Goal: Find specific page/section: Find specific page/section

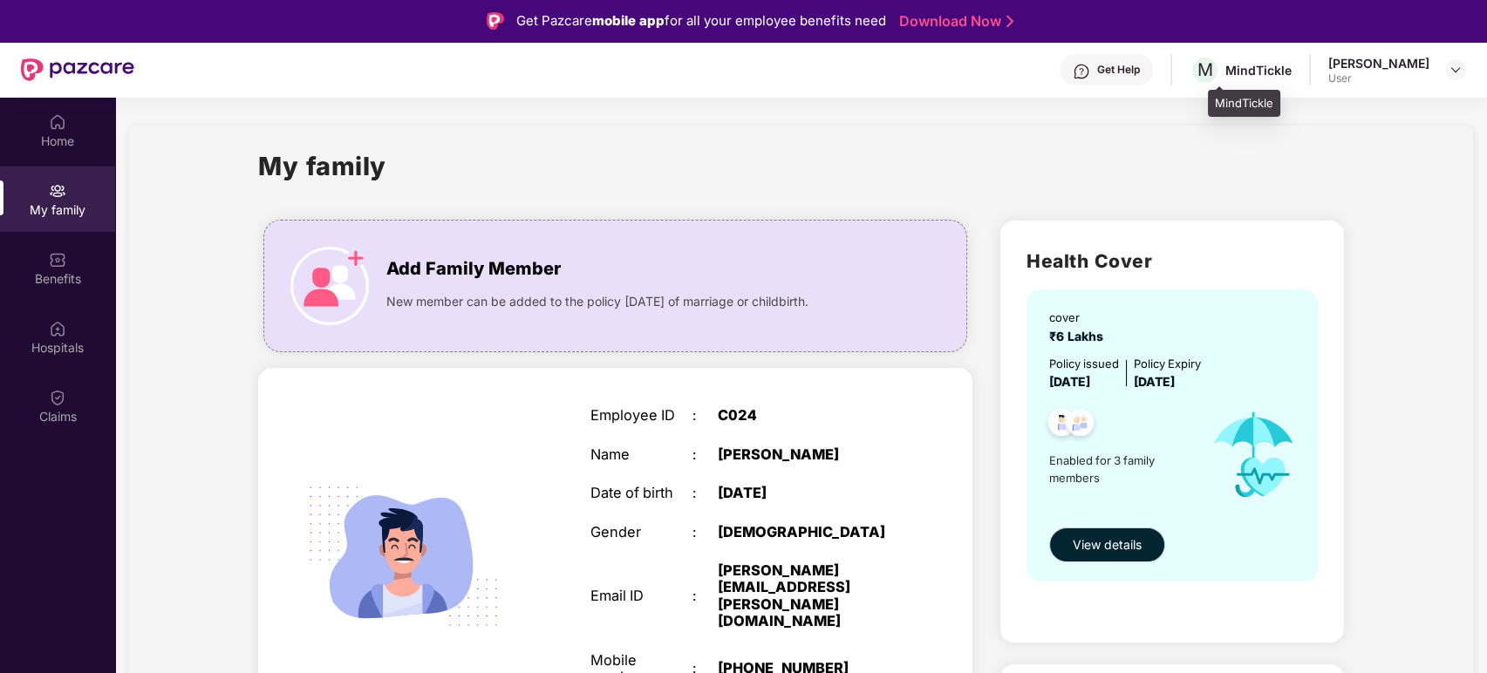
click at [1274, 65] on div "MindTickle" at bounding box center [1259, 70] width 66 height 17
click at [1455, 69] on img at bounding box center [1456, 70] width 14 height 14
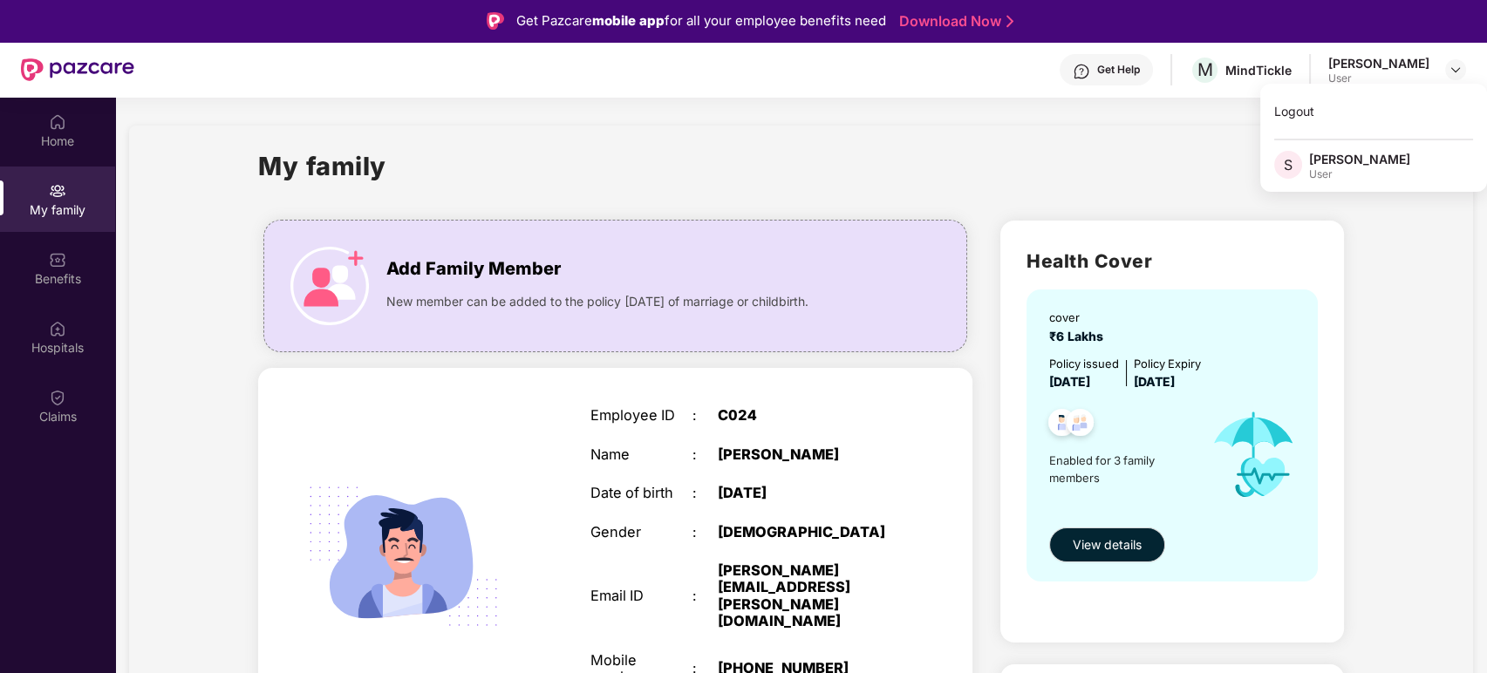
click at [1335, 160] on div "[PERSON_NAME]" at bounding box center [1359, 159] width 101 height 17
click at [1351, 75] on div "User" at bounding box center [1378, 79] width 101 height 14
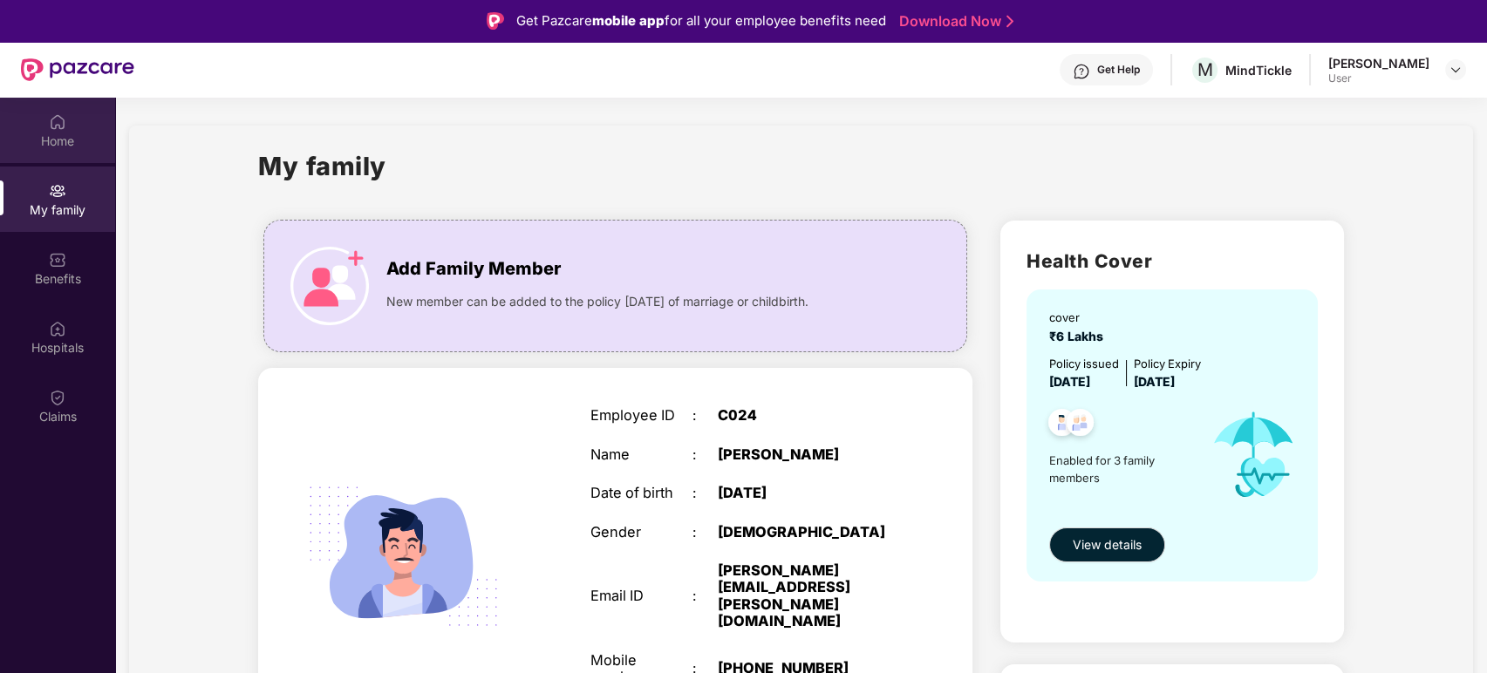
click at [54, 128] on img at bounding box center [57, 121] width 17 height 17
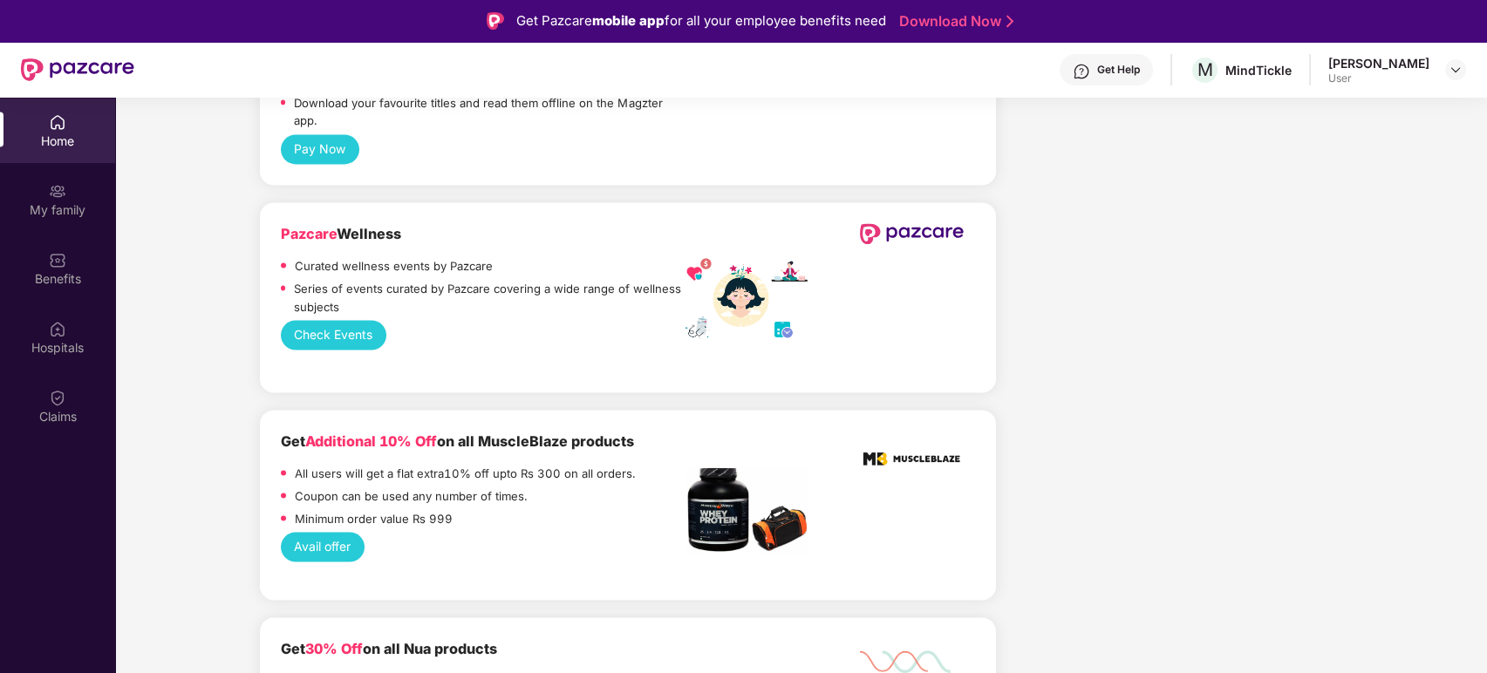
scroll to position [5513, 0]
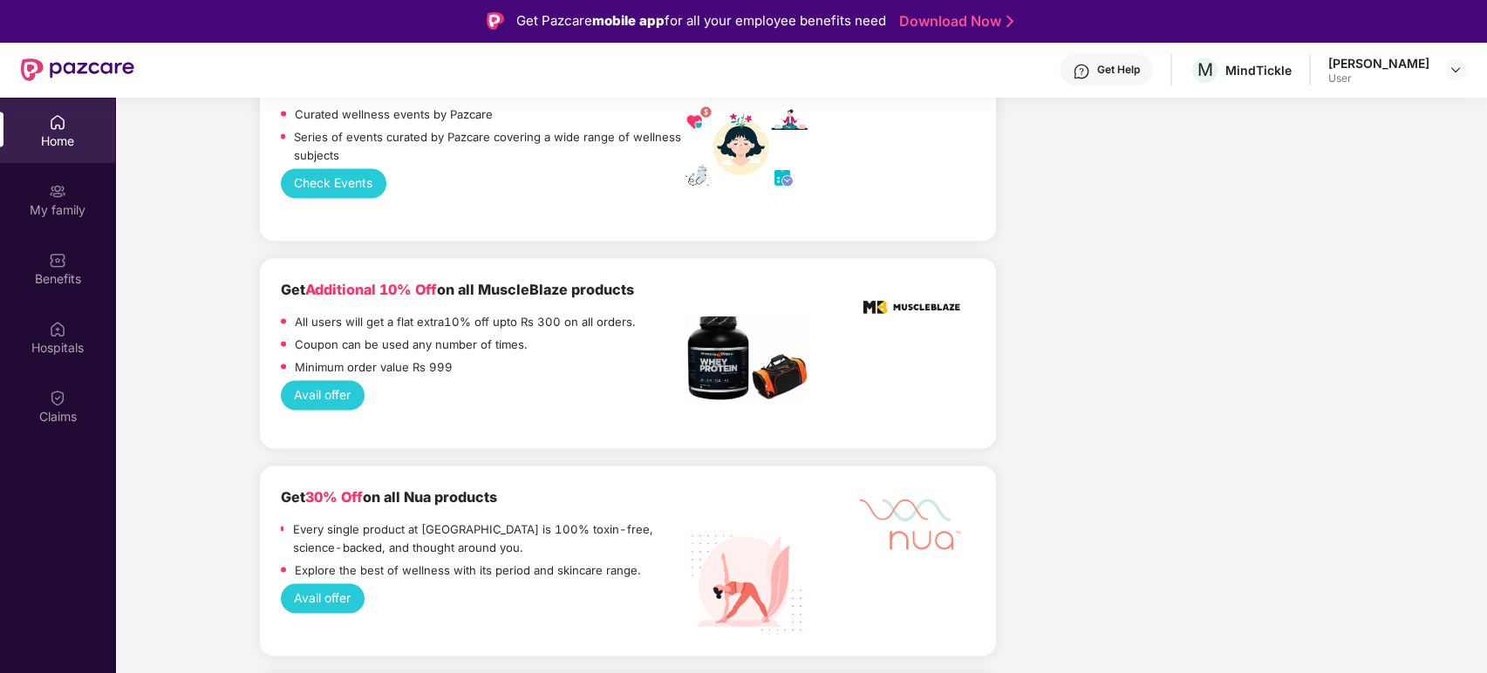
click at [60, 119] on img at bounding box center [57, 121] width 17 height 17
click at [60, 197] on img at bounding box center [57, 190] width 17 height 17
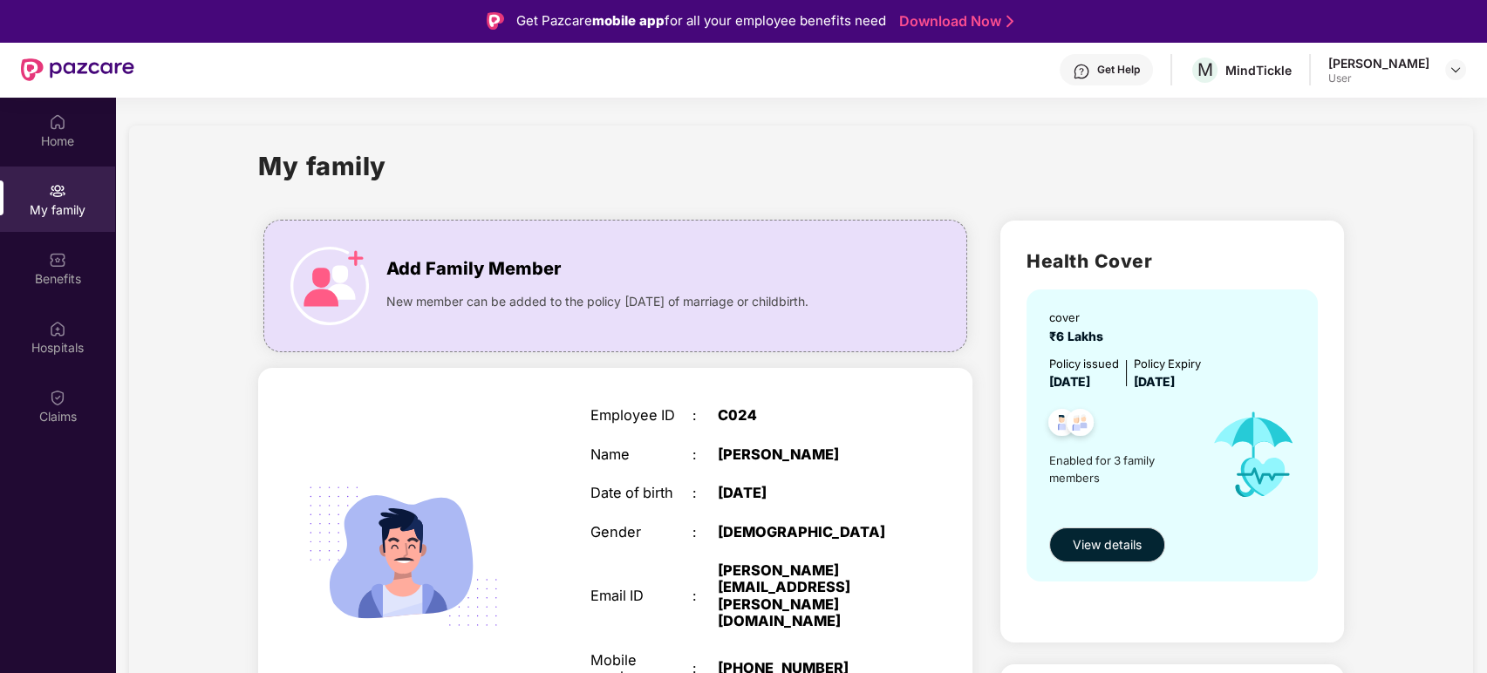
scroll to position [85, 0]
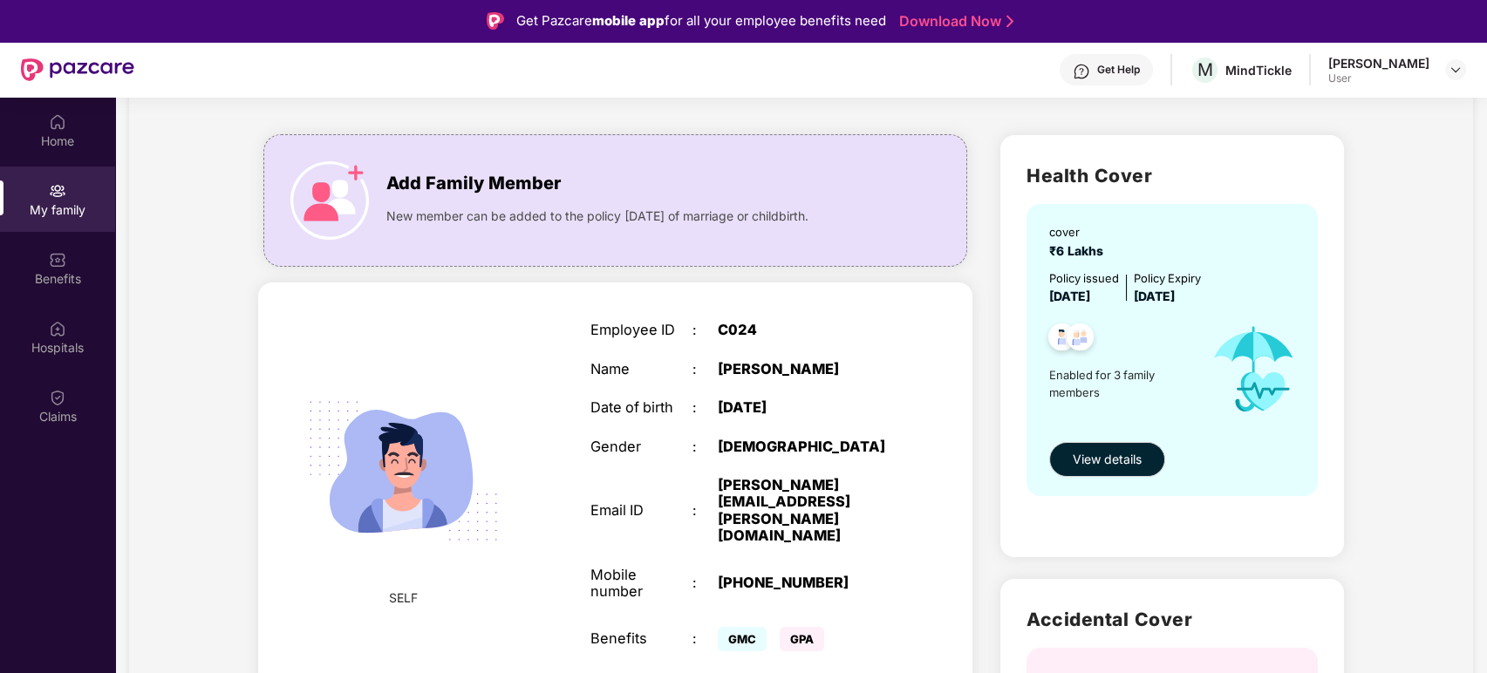
click at [711, 452] on div ":" at bounding box center [705, 447] width 25 height 17
click at [406, 442] on img at bounding box center [403, 470] width 235 height 235
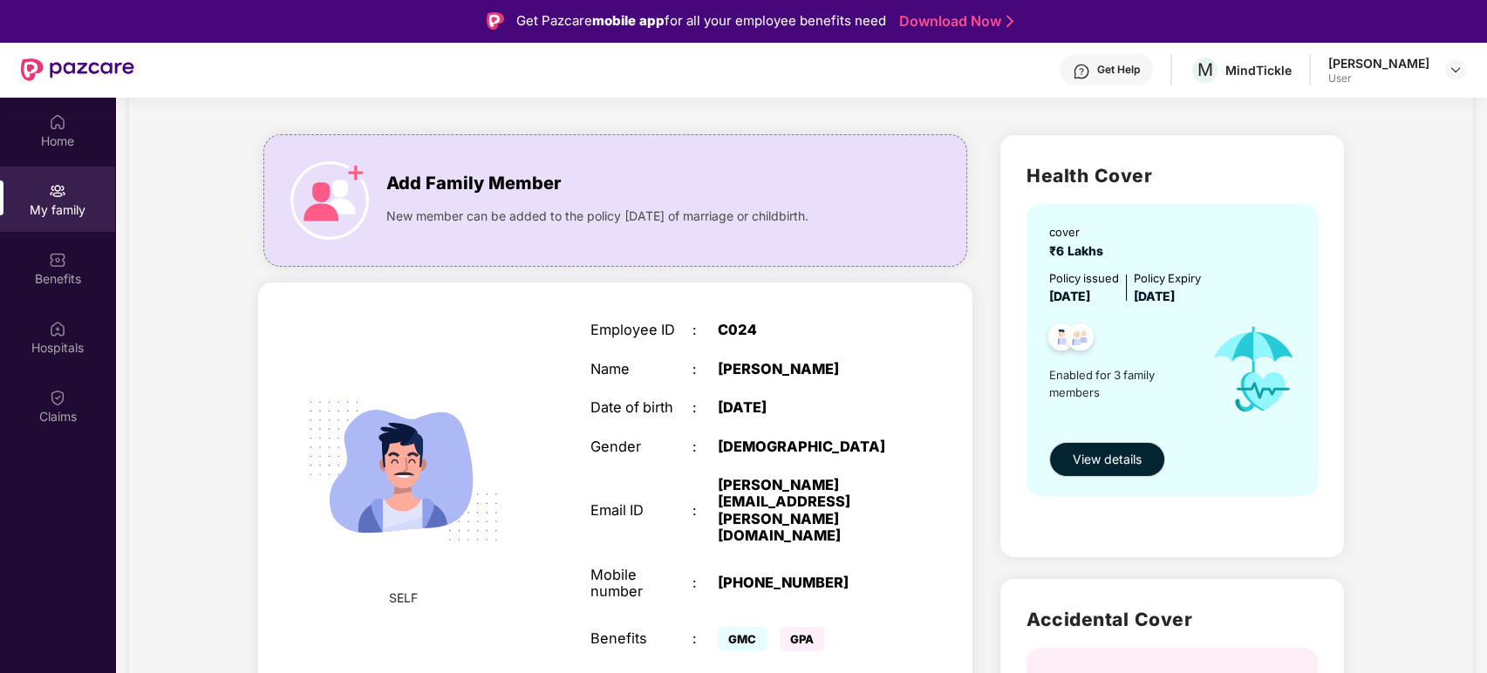
drag, startPoint x: 572, startPoint y: 440, endPoint x: 507, endPoint y: 486, distance: 80.1
click at [507, 486] on img at bounding box center [403, 470] width 235 height 235
click at [1146, 468] on button "View details" at bounding box center [1107, 459] width 116 height 35
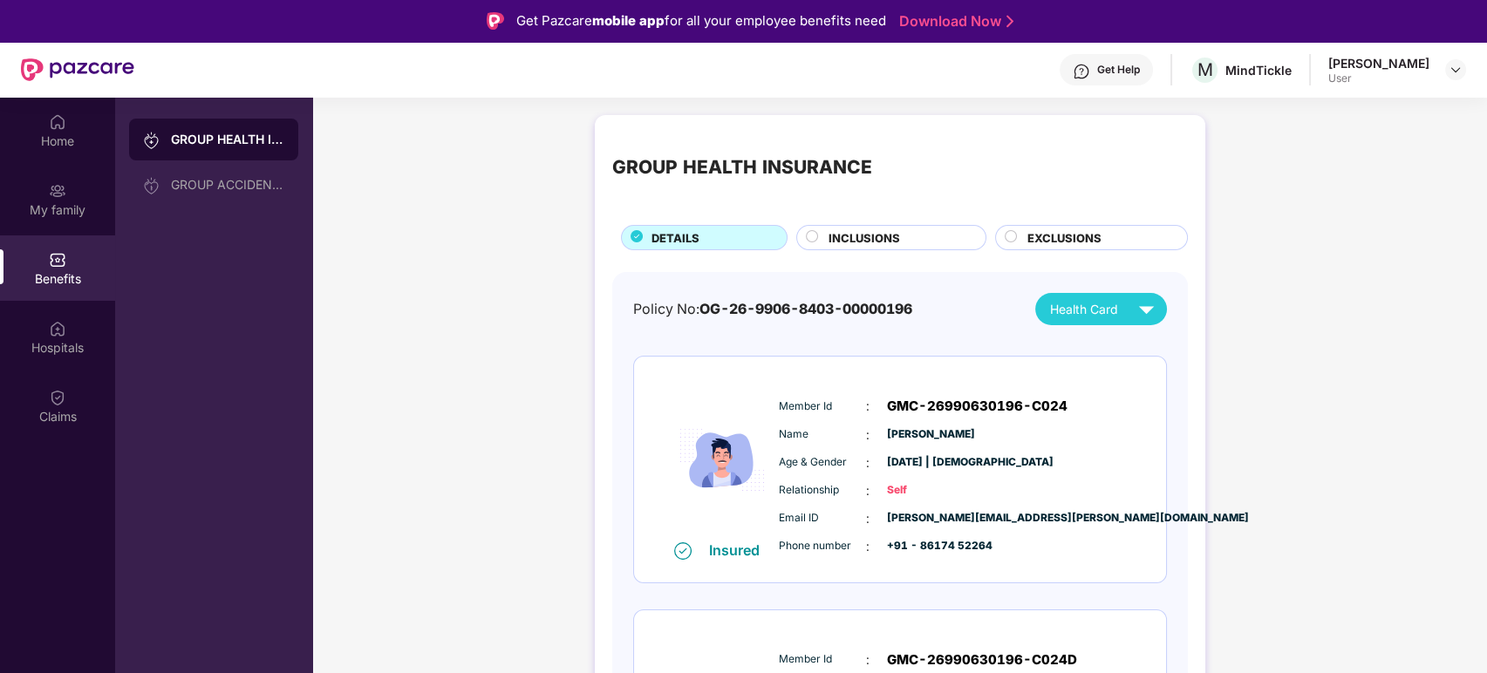
scroll to position [99, 0]
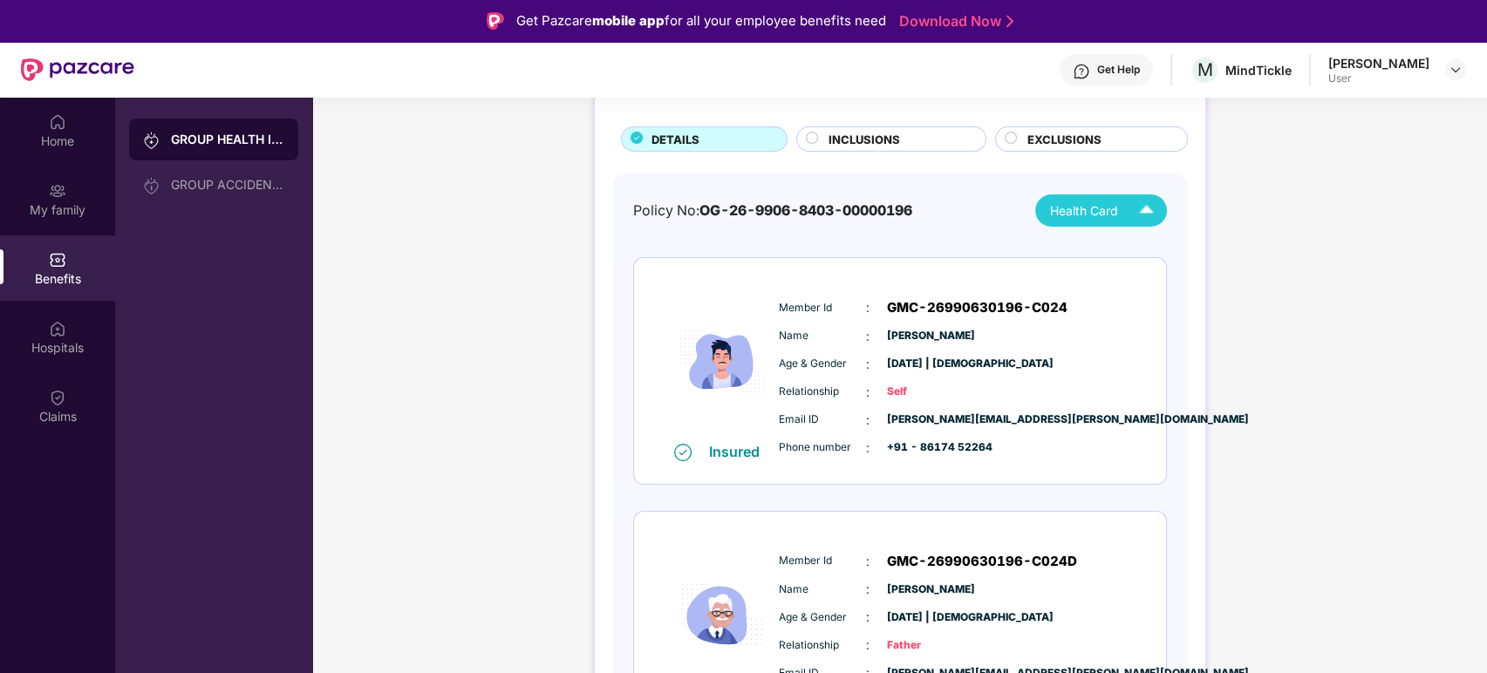
click at [1096, 209] on span "Health Card" at bounding box center [1084, 210] width 68 height 19
click at [1149, 247] on img at bounding box center [1150, 250] width 13 height 13
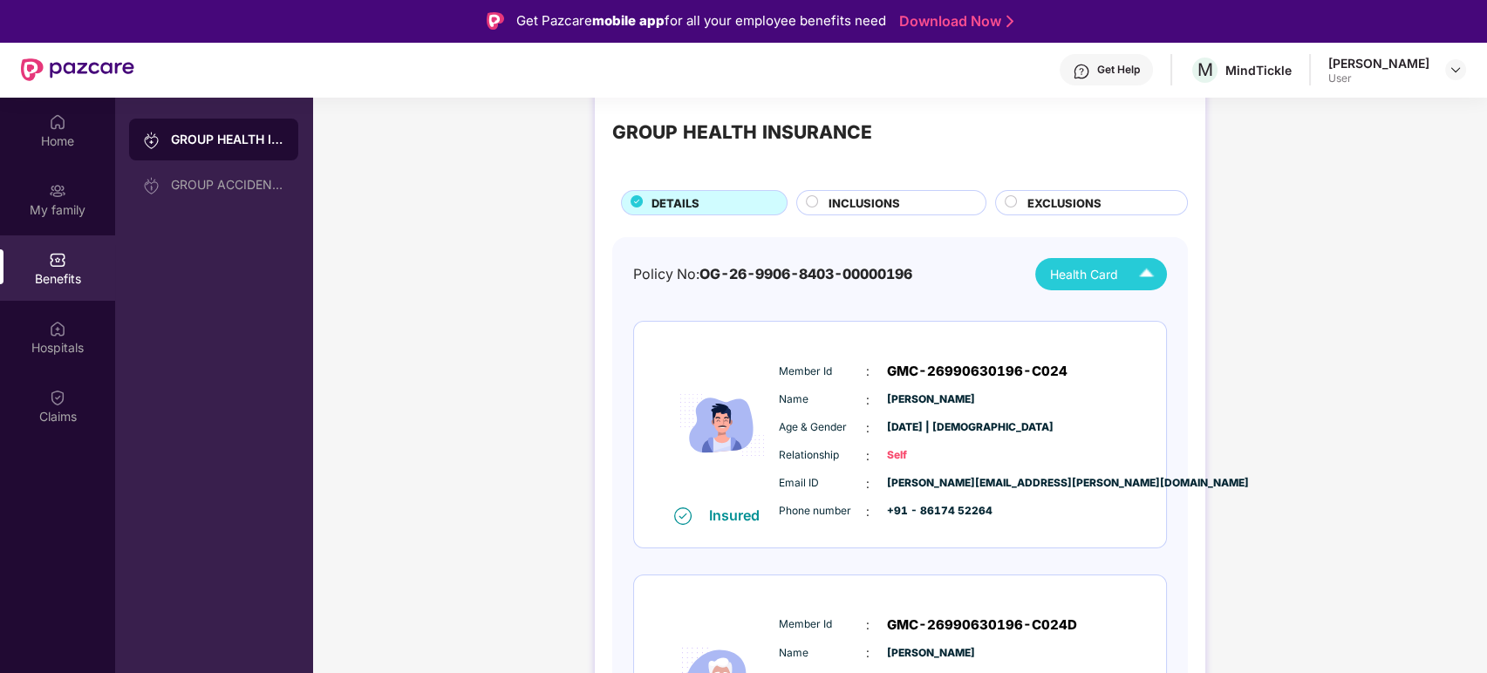
scroll to position [0, 0]
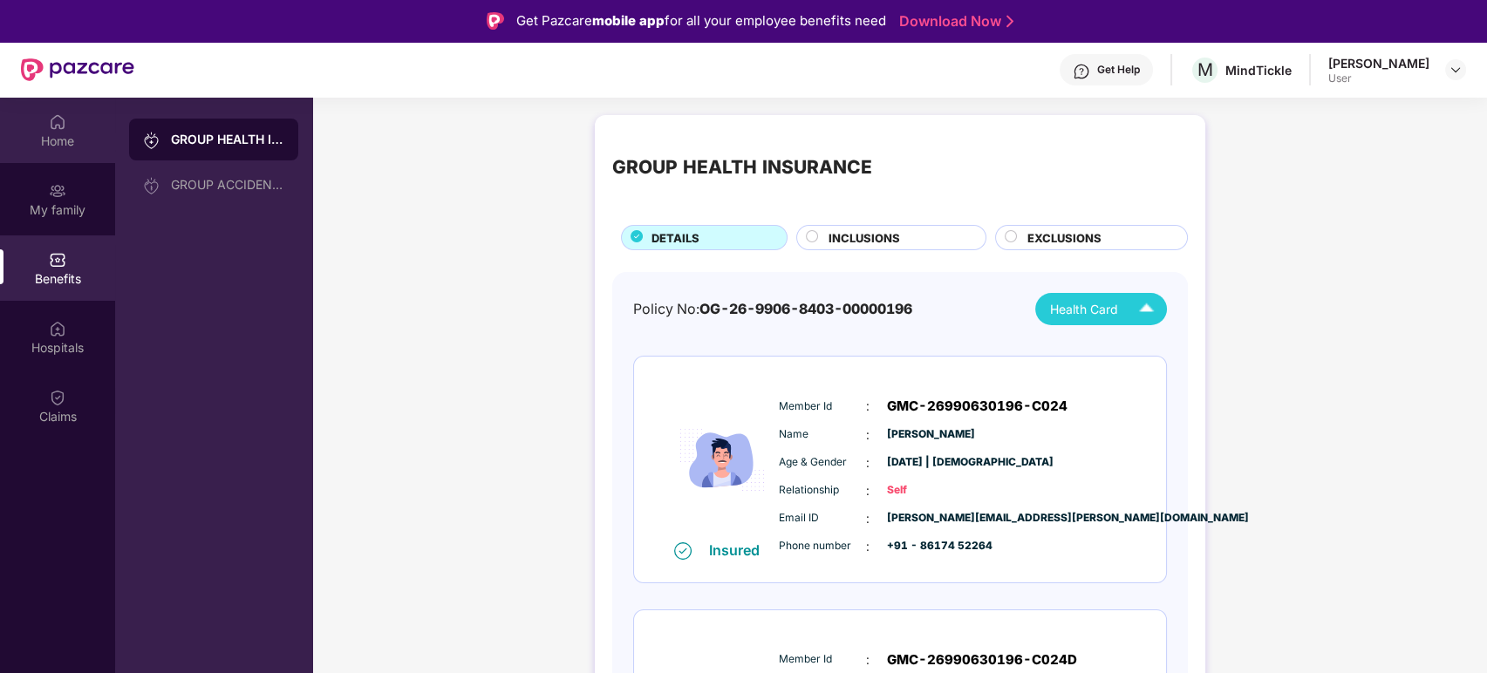
click at [60, 133] on div "Home" at bounding box center [57, 141] width 115 height 17
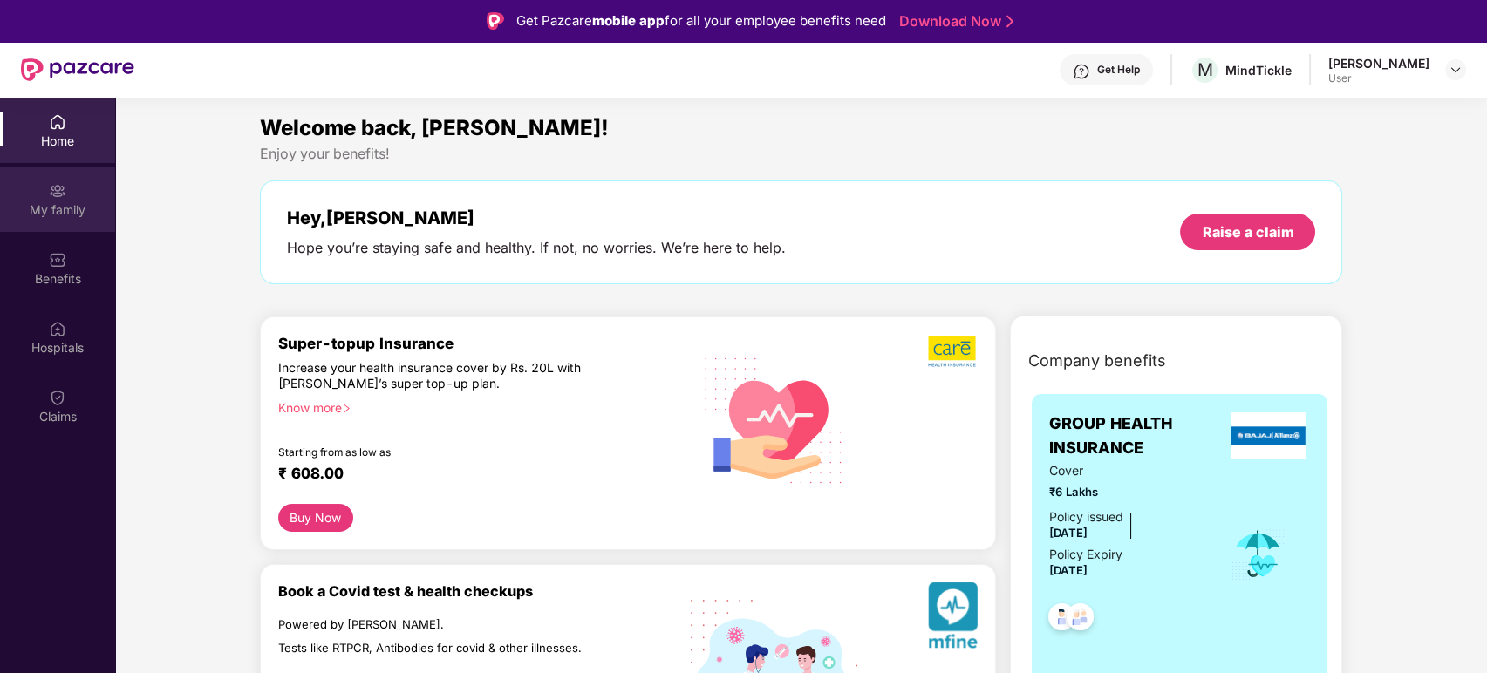
click at [84, 206] on div "My family" at bounding box center [57, 209] width 115 height 17
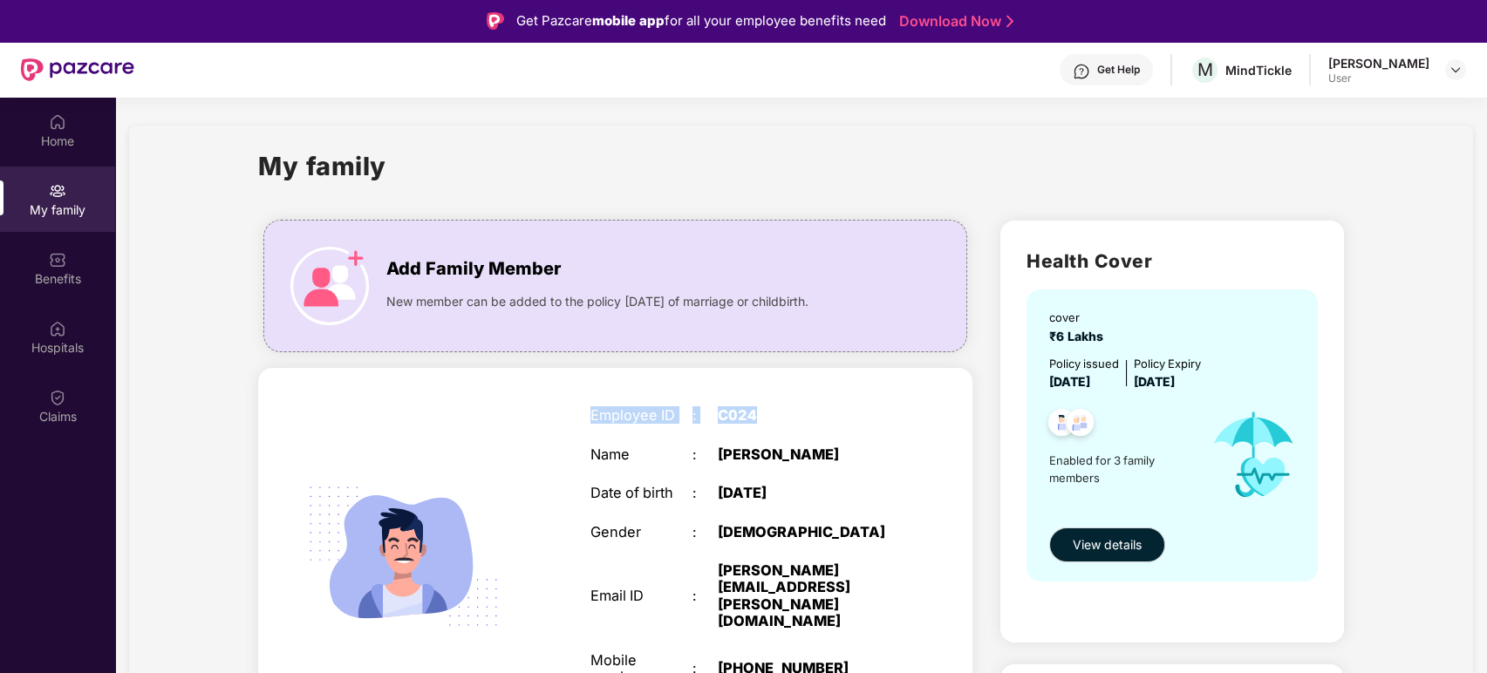
drag, startPoint x: 584, startPoint y: 413, endPoint x: 773, endPoint y: 409, distance: 188.5
click at [773, 409] on div "Employee ID : C024 Name : [PERSON_NAME] Date of birth : [DEMOGRAPHIC_DATA] Gend…" at bounding box center [742, 575] width 339 height 379
click at [824, 421] on div "C024" at bounding box center [807, 415] width 178 height 17
